Goal: Information Seeking & Learning: Learn about a topic

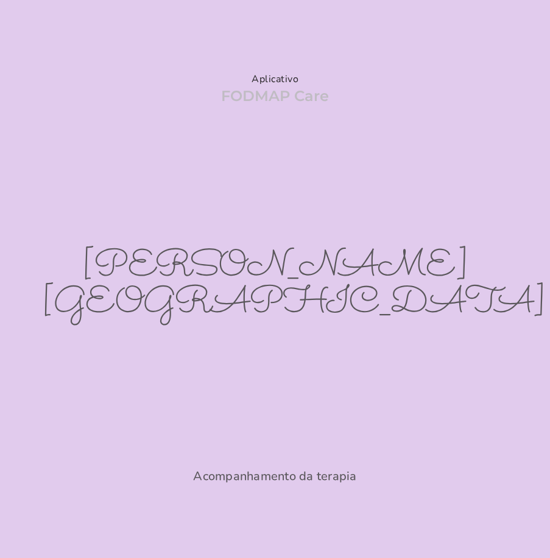
scroll to position [160, 0]
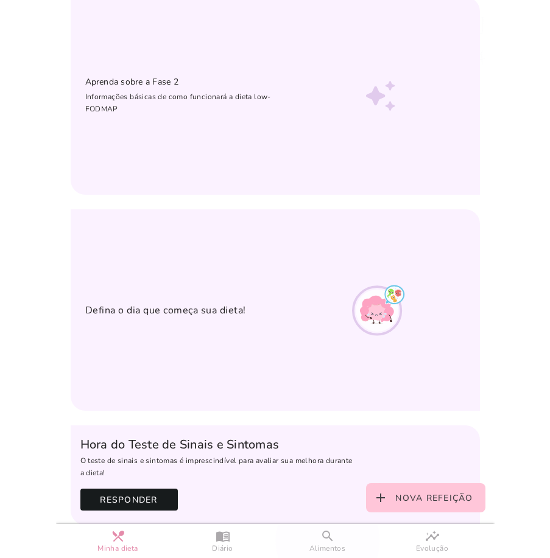
click at [0, 0] on slot "search" at bounding box center [0, 0] width 0 height 0
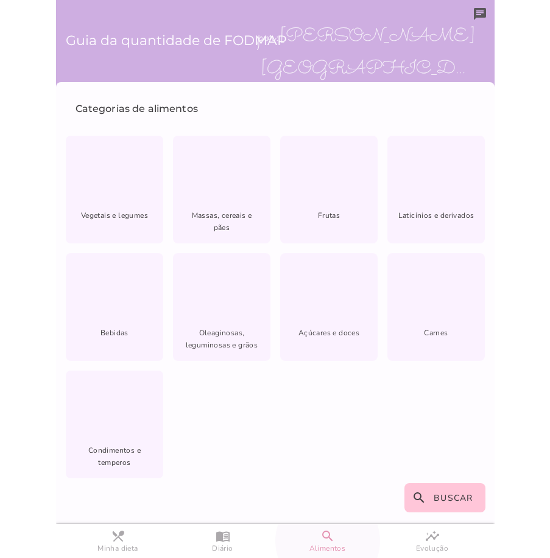
scroll to position [1, 0]
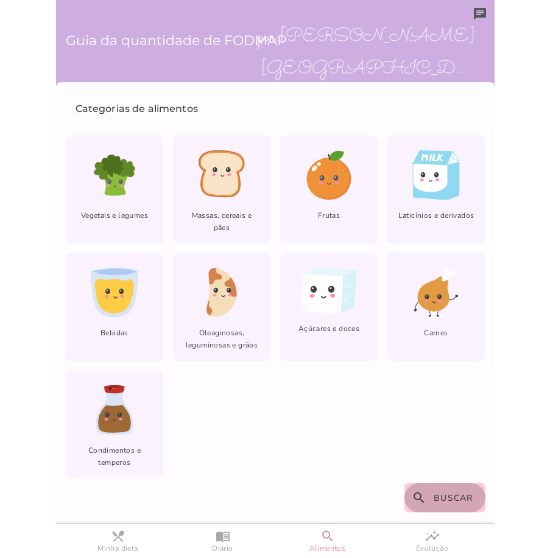
click at [0, 0] on slot "search" at bounding box center [0, 0] width 0 height 0
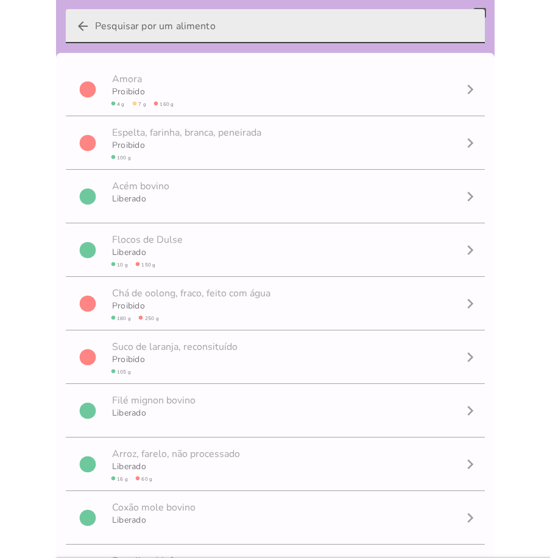
click at [161, 16] on input "arrow_back" at bounding box center [285, 26] width 380 height 34
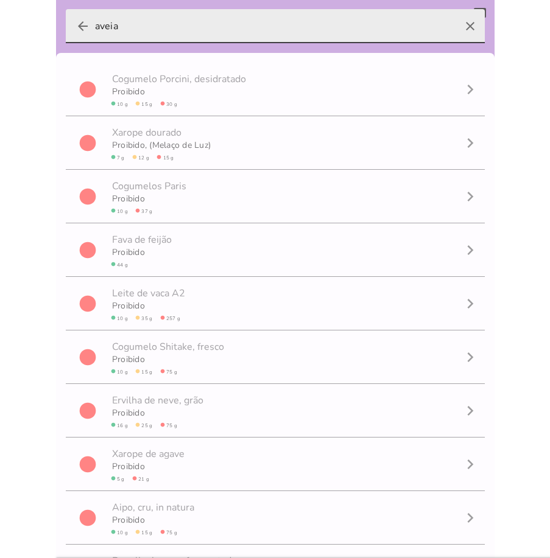
type input "aveia"
type mwc-textfield "aveia"
click at [169, 21] on input "aveia" at bounding box center [275, 26] width 360 height 34
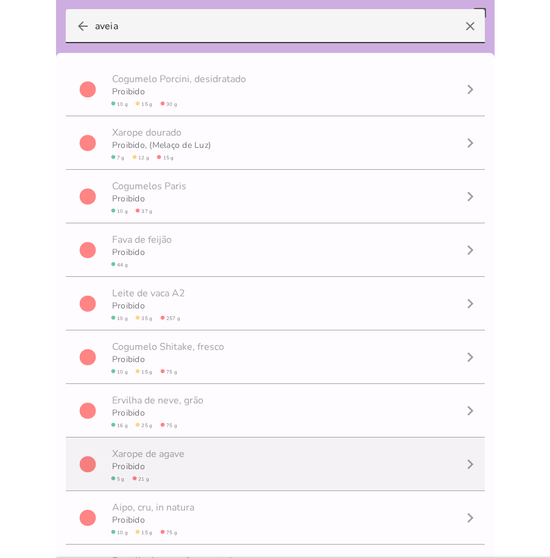
scroll to position [1, 0]
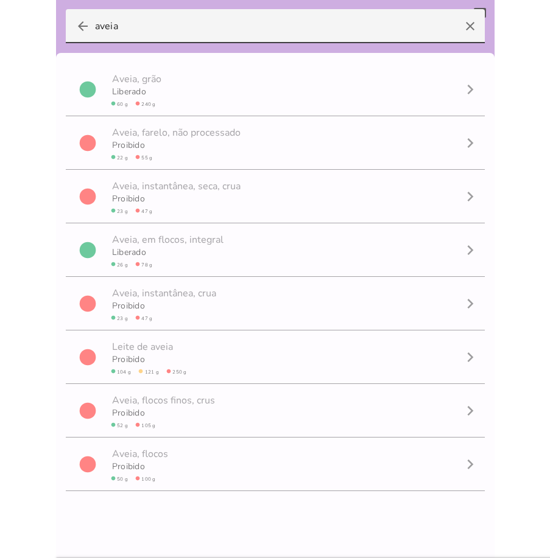
drag, startPoint x: 139, startPoint y: 28, endPoint x: 47, endPoint y: 15, distance: 92.9
click at [47, 15] on body at bounding box center [275, 279] width 550 height 558
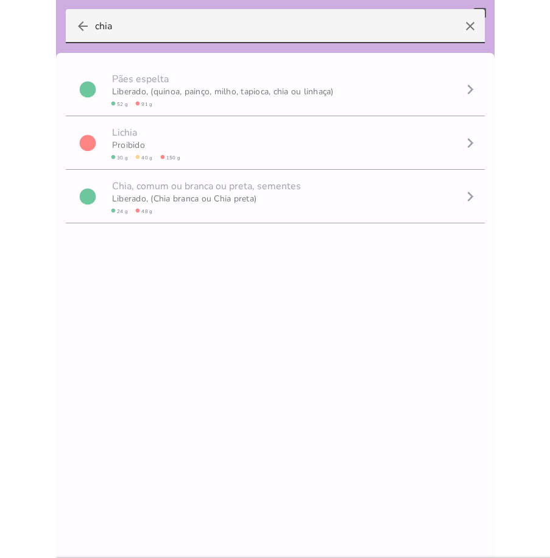
type input "chia"
type mwc-textfield "chia"
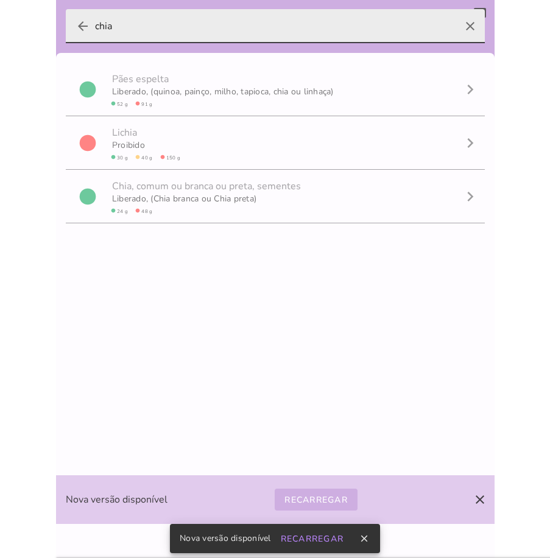
drag, startPoint x: 130, startPoint y: 32, endPoint x: 77, endPoint y: 32, distance: 52.4
click at [77, 32] on label "arrow_back chia clear" at bounding box center [275, 26] width 419 height 34
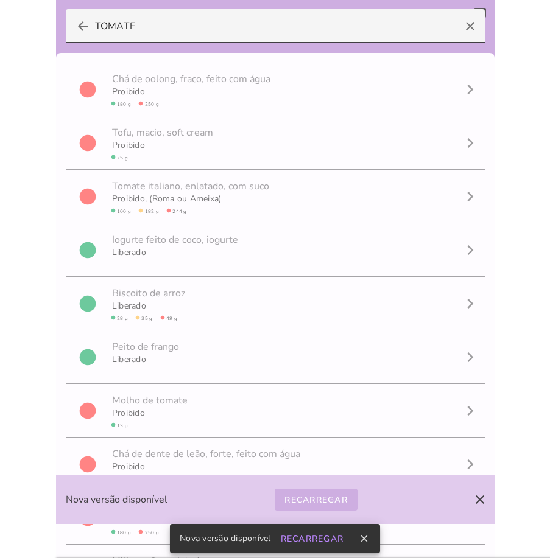
type input "TOMATE"
type mwc-textfield "TOMATE"
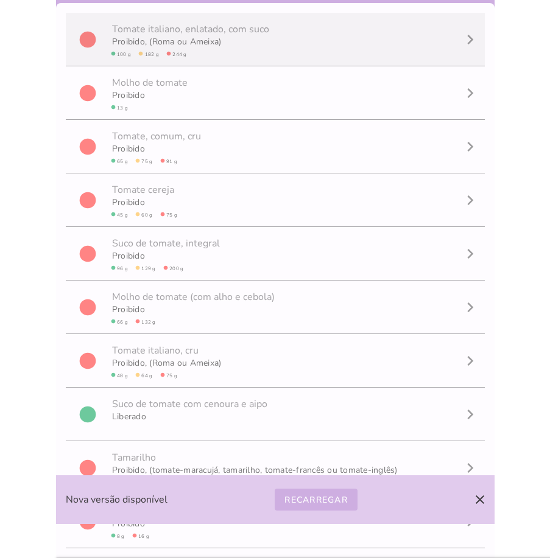
scroll to position [0, 0]
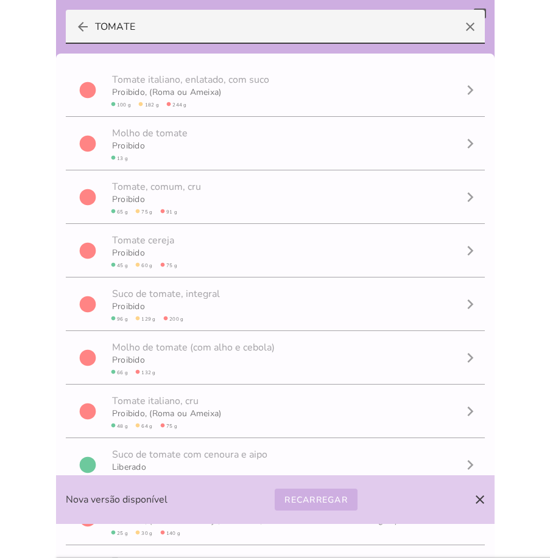
drag, startPoint x: 164, startPoint y: 37, endPoint x: 44, endPoint y: 49, distance: 120.5
click at [44, 49] on body at bounding box center [275, 279] width 550 height 558
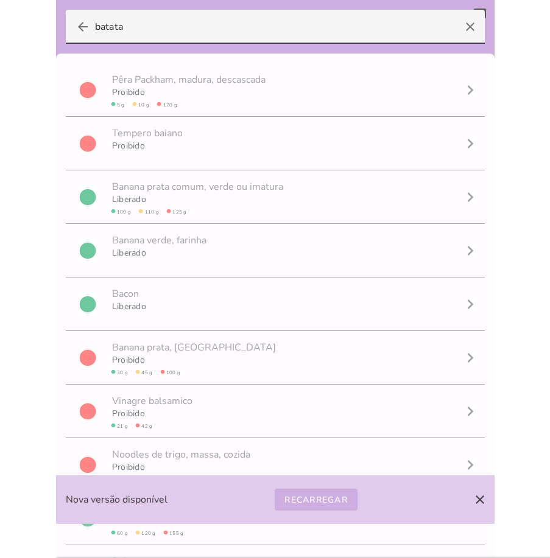
type input "batata"
type mwc-textfield "batata"
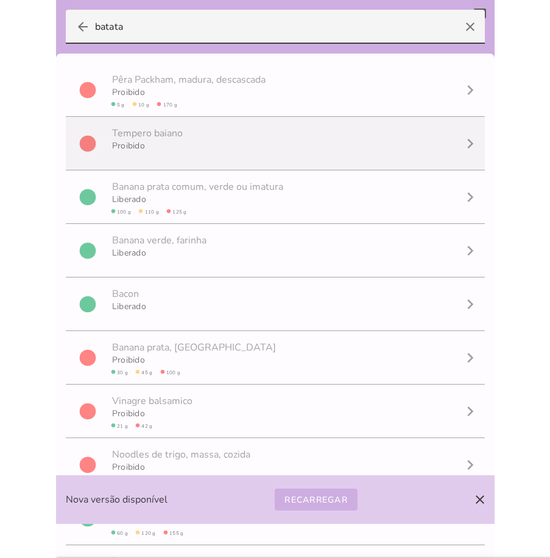
scroll to position [1, 0]
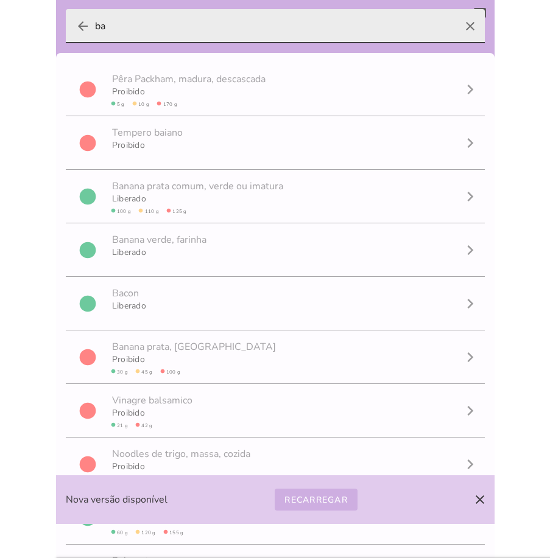
type input "b"
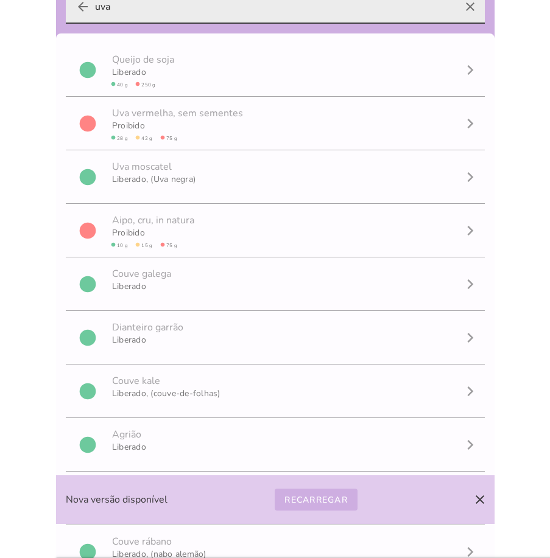
type input "uva"
type mwc-textfield "uva"
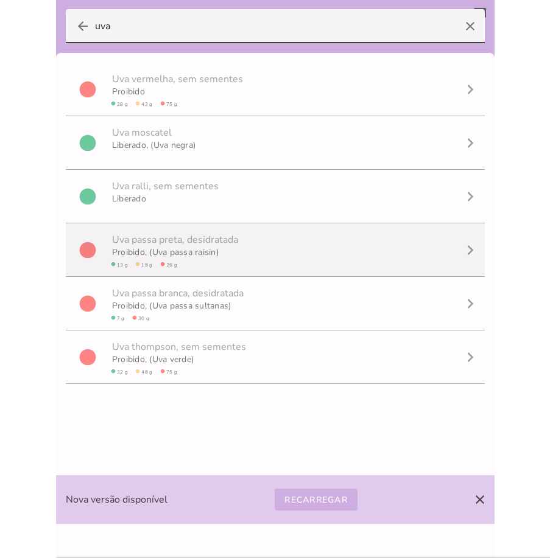
scroll to position [1, 0]
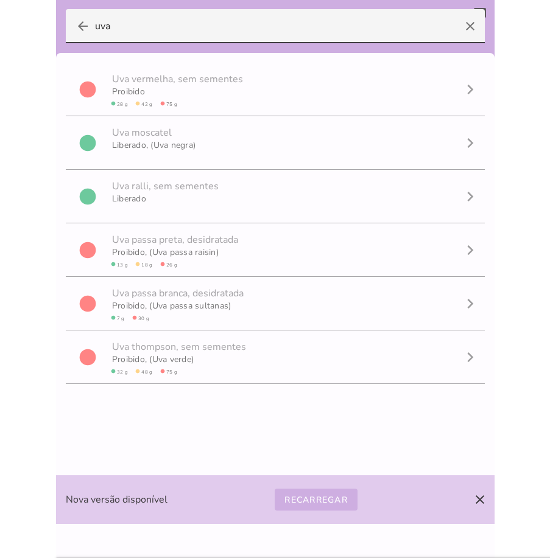
drag, startPoint x: 123, startPoint y: 26, endPoint x: 37, endPoint y: 33, distance: 86.7
click at [37, 33] on body at bounding box center [275, 279] width 550 height 558
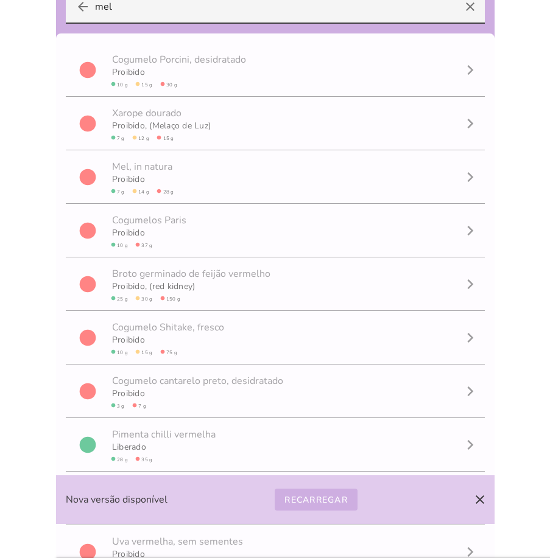
type input "mel"
type mwc-textfield "mel"
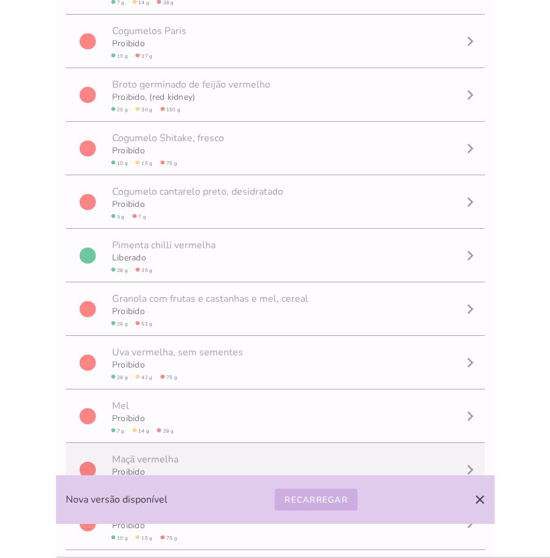
scroll to position [243, 0]
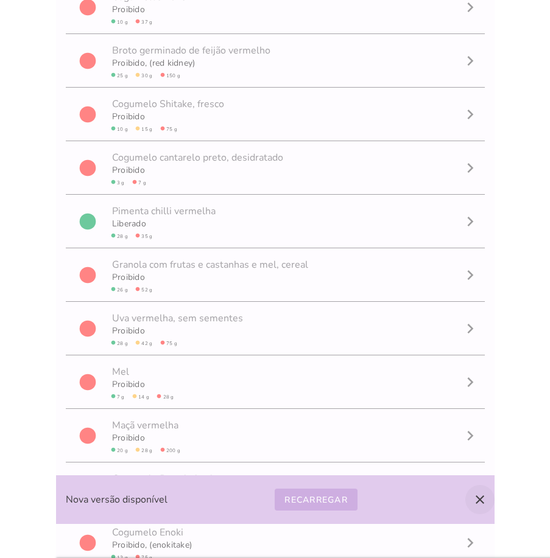
click at [477, 505] on icon "close" at bounding box center [479, 499] width 15 height 15
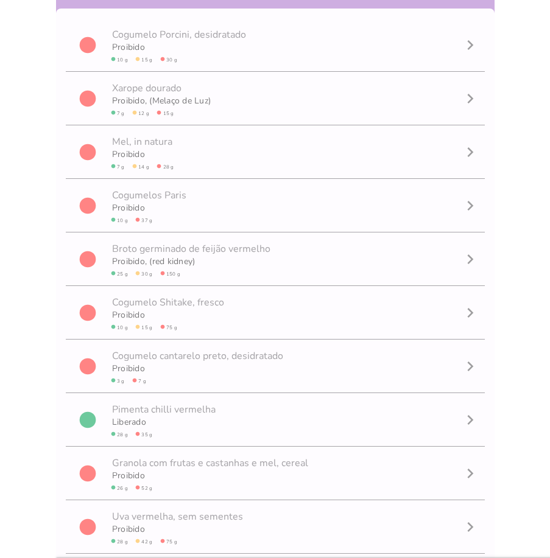
scroll to position [0, 0]
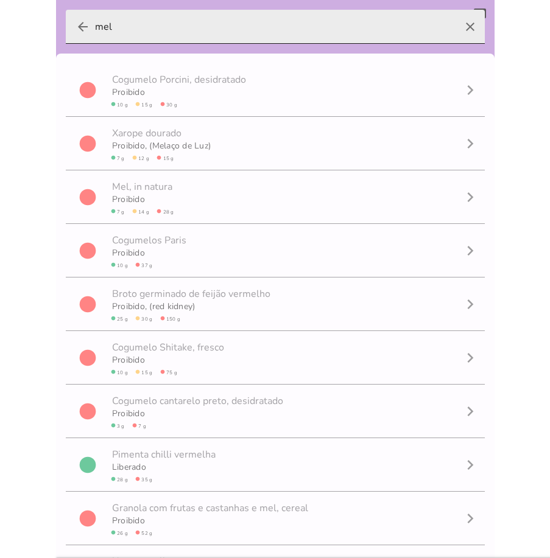
click at [458, 26] on icon "clear" at bounding box center [469, 26] width 29 height 29
click at [455, 26] on input "mel" at bounding box center [275, 27] width 360 height 34
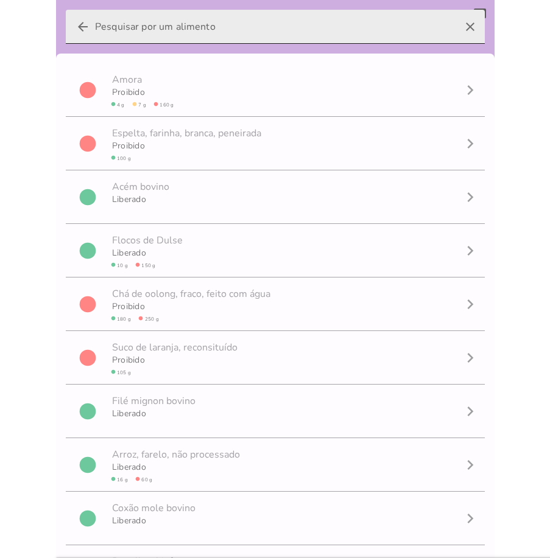
click at [87, 28] on icon "arrow_back" at bounding box center [82, 26] width 15 height 15
click at [95, 28] on input "arrow_back clear" at bounding box center [275, 27] width 360 height 34
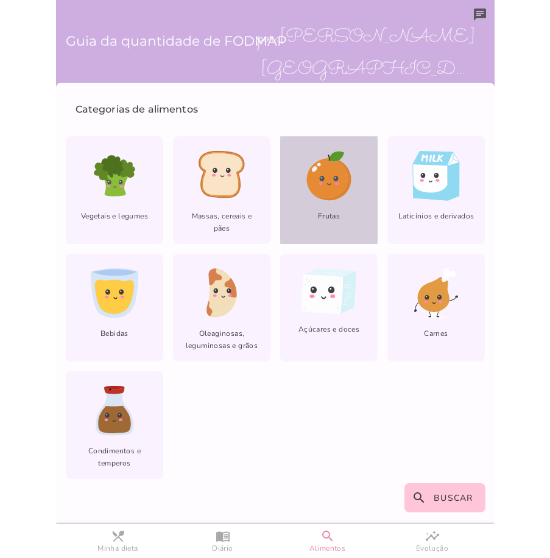
click at [323, 173] on icon at bounding box center [326, 178] width 41 height 40
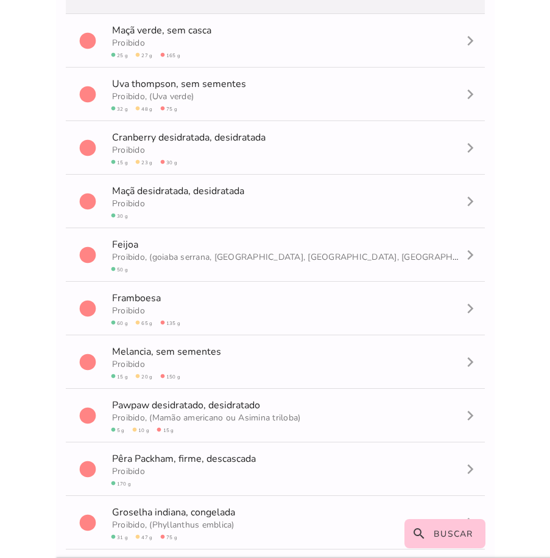
scroll to position [4273, 0]
